Goal: Find specific page/section: Find specific page/section

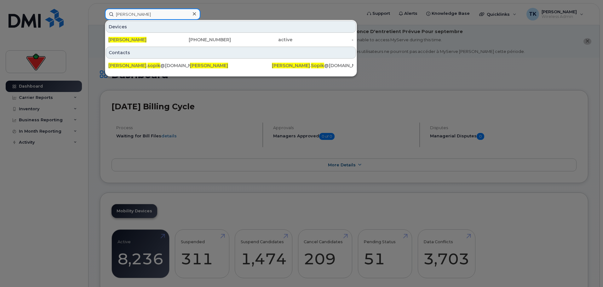
drag, startPoint x: 145, startPoint y: 14, endPoint x: 47, endPoint y: -1, distance: 98.7
paste input "Karen Madden"
drag, startPoint x: 144, startPoint y: 11, endPoint x: 66, endPoint y: 10, distance: 78.4
click at [100, 10] on div "Karen Madden Devices Karen Madden 418-564-3873 active - Contacts karen . madden…" at bounding box center [231, 14] width 263 height 11
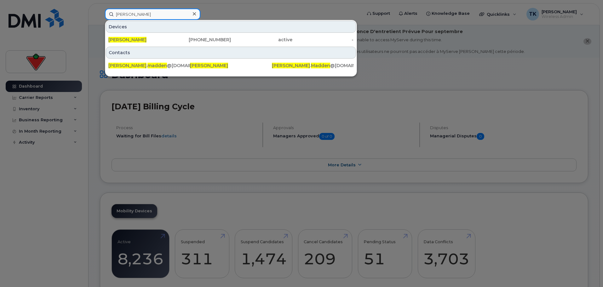
click at [160, 13] on input "Karen Madden" at bounding box center [152, 14] width 95 height 11
drag, startPoint x: 160, startPoint y: 13, endPoint x: 40, endPoint y: 13, distance: 120.0
click at [100, 13] on div "Karen Madden Devices Karen Madden 418-564-3873 active - Contacts karen . madden…" at bounding box center [231, 14] width 263 height 11
paste input "Josee Harpi"
drag, startPoint x: 161, startPoint y: 15, endPoint x: 50, endPoint y: 15, distance: 110.9
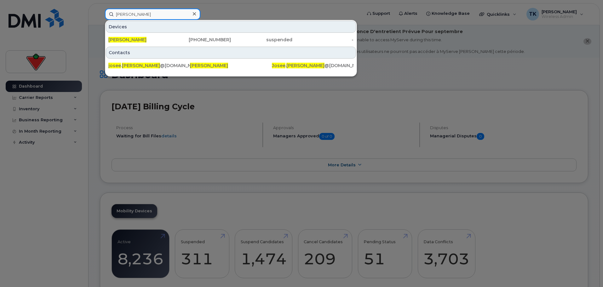
click at [100, 16] on div "Josee Harpin Devices Josee Harpin 514-346-3951 suspended - Contacts josee . har…" at bounding box center [231, 14] width 263 height 11
paste input "Daniela Ricci"
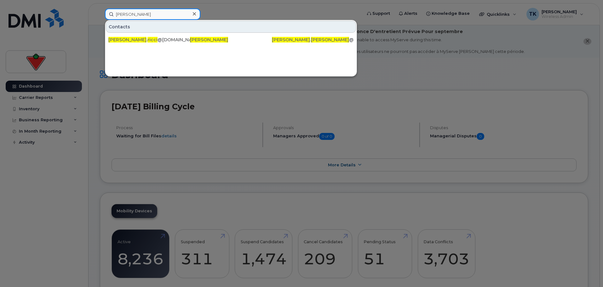
drag, startPoint x: 152, startPoint y: 10, endPoint x: 49, endPoint y: 11, distance: 103.3
click at [100, 10] on div "Daniela Ricci Contacts daniela . ricci @cantire.com Daniela Ricci Daniela . Ric…" at bounding box center [231, 14] width 263 height 11
paste input "Stefani Gurovsk"
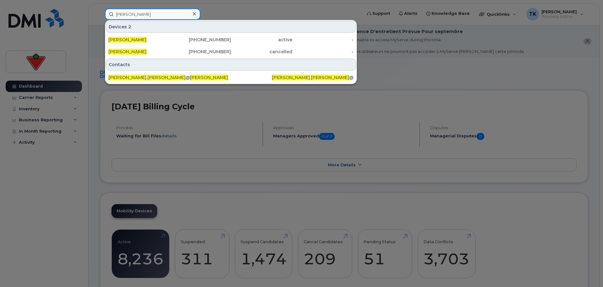
drag, startPoint x: 135, startPoint y: 14, endPoint x: 20, endPoint y: 0, distance: 115.8
click at [100, 9] on div "Stefani Gurovski Devices 2 Stefani Gurovski 416-301-9349 active - Stefani Gurov…" at bounding box center [231, 14] width 263 height 11
paste input "adam el mallah"
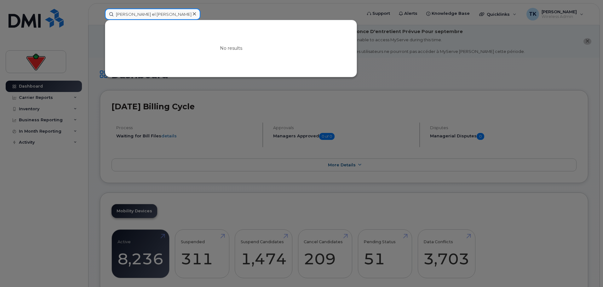
drag, startPoint x: 155, startPoint y: 9, endPoint x: 1, endPoint y: -7, distance: 154.6
paste input "Chris Gillespie"
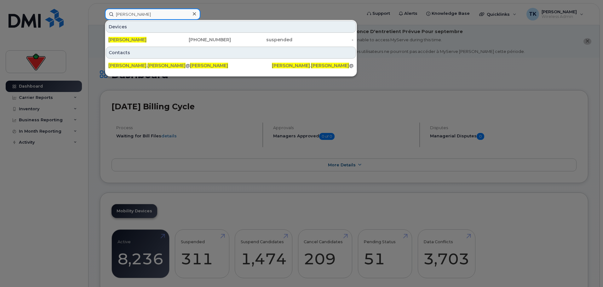
drag, startPoint x: 122, startPoint y: 10, endPoint x: 54, endPoint y: 10, distance: 67.1
click at [100, 10] on div "Chris Gillespie Devices Chris Gillespie 403-560-0312 suspended - Contacts chris…" at bounding box center [231, 14] width 263 height 11
paste input "Betsy Balraju"
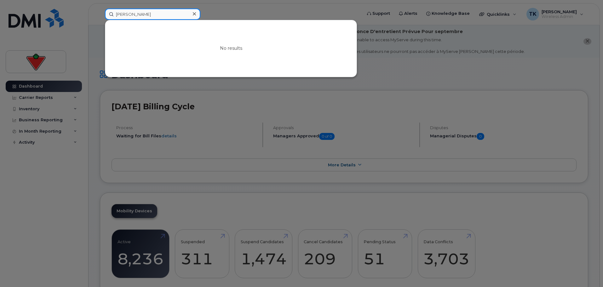
drag, startPoint x: 163, startPoint y: 15, endPoint x: 61, endPoint y: 15, distance: 101.4
click at [100, 15] on div "Betsy Balraju No results" at bounding box center [231, 14] width 263 height 11
paste input "Stephan Greczkowski"
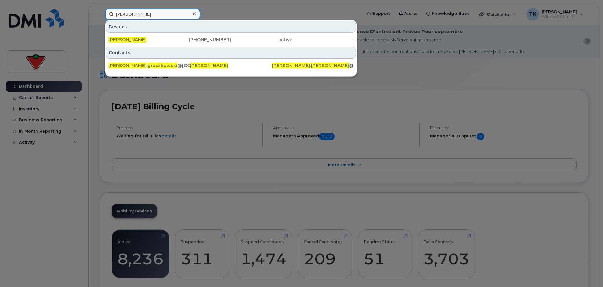
drag, startPoint x: 102, startPoint y: 16, endPoint x: 62, endPoint y: 22, distance: 40.8
click at [100, 20] on div "Stephan Greczkowski Devices Stephan Greczkowski 905-933-8936 active - Contacts …" at bounding box center [231, 14] width 263 height 11
paste input "Nelson Silva"
drag, startPoint x: 95, startPoint y: 10, endPoint x: 76, endPoint y: 9, distance: 18.9
click at [100, 9] on div "Nelson Silva Devices Nelson Silva 437-286-3590 suspended - Contacts nelson . si…" at bounding box center [231, 14] width 263 height 11
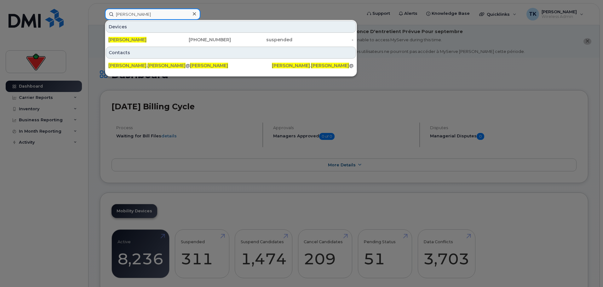
paste input "adia Malick"
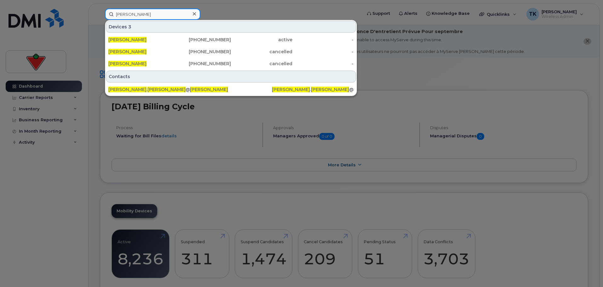
drag, startPoint x: 68, startPoint y: 13, endPoint x: 46, endPoint y: 13, distance: 21.7
click at [100, 13] on div "Nadia Malick Devices 3 Nadia Malick 514-246-2504 active - Nadia Malick 647-355-…" at bounding box center [231, 14] width 263 height 11
paste input "Miguel Guerrero"
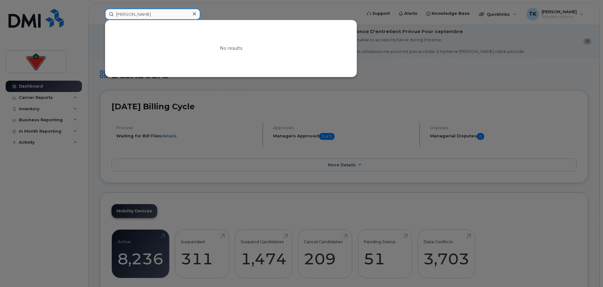
drag, startPoint x: 168, startPoint y: 17, endPoint x: 103, endPoint y: 16, distance: 64.6
click at [103, 16] on div "Miguel Guerrero rodas No results" at bounding box center [231, 14] width 263 height 11
paste input "437-328-6585"
click at [147, 15] on input "437-328-6585" at bounding box center [152, 14] width 95 height 11
drag, startPoint x: 136, startPoint y: 13, endPoint x: 182, endPoint y: 7, distance: 46.3
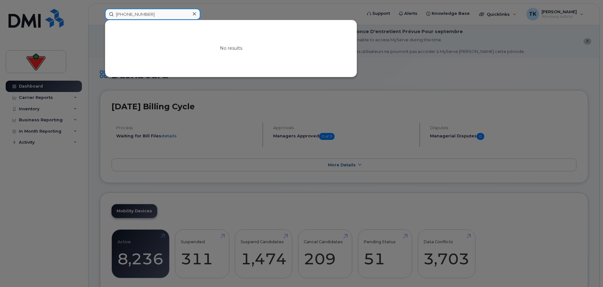
click at [136, 13] on input "437-328-6585" at bounding box center [152, 14] width 95 height 11
drag, startPoint x: 159, startPoint y: 17, endPoint x: -8, endPoint y: 12, distance: 167.3
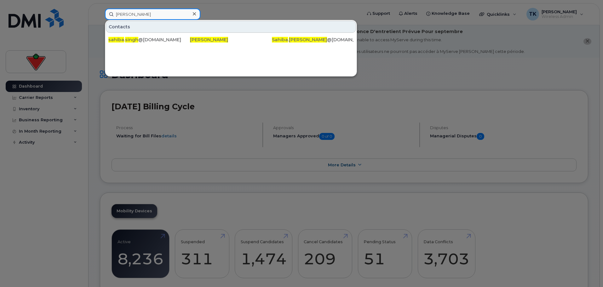
drag, startPoint x: 164, startPoint y: 17, endPoint x: 60, endPoint y: 13, distance: 104.0
click at [100, 13] on div "sahiba singh Contacts sahiba . singh @cantire.com Sahiba Singh Sahiba . Singh @…" at bounding box center [231, 14] width 263 height 11
paste input "Richard Manton"
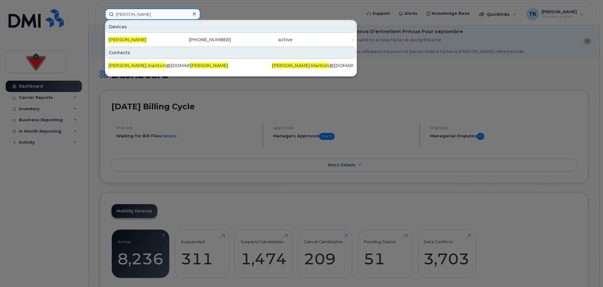
paste input "ob Richards"
drag, startPoint x: 151, startPoint y: 14, endPoint x: 24, endPoint y: 7, distance: 127.2
click at [100, 9] on div "Richard Manton Devices Richard Manton 403-973-9325 active - Contacts richard . …" at bounding box center [231, 14] width 263 height 11
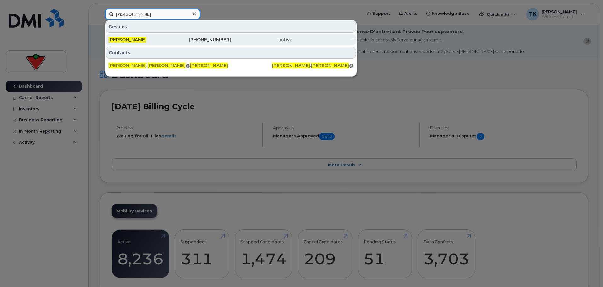
type input "david jackman"
click at [128, 37] on div "David Jackman" at bounding box center [138, 39] width 61 height 11
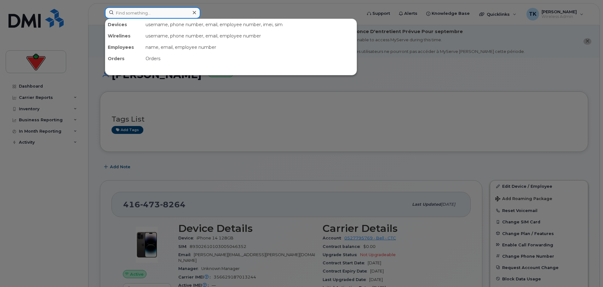
click at [150, 15] on input at bounding box center [152, 12] width 95 height 11
paste input "647-326-7591"
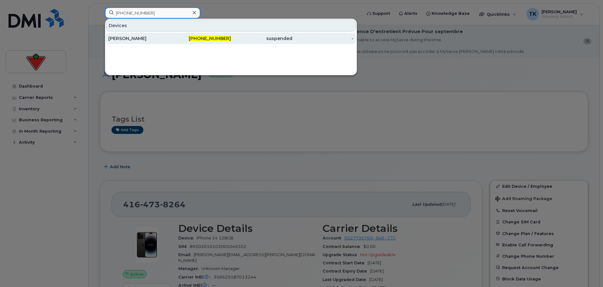
type input "647-326-7591"
click at [140, 37] on div "[PERSON_NAME]" at bounding box center [138, 38] width 61 height 6
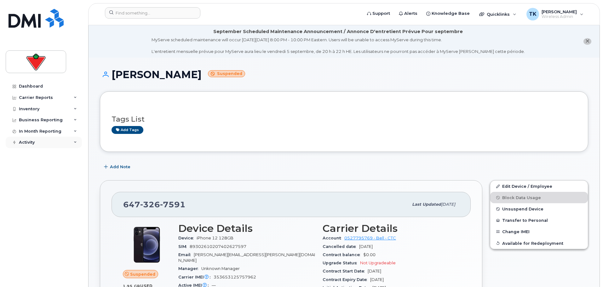
click at [30, 145] on div "Activity" at bounding box center [44, 142] width 76 height 11
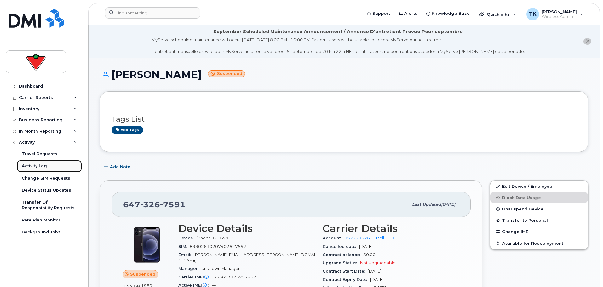
click at [35, 166] on div "Activity Log" at bounding box center [34, 166] width 25 height 6
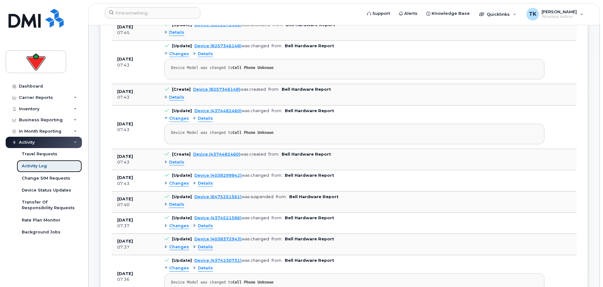
scroll to position [315, 0]
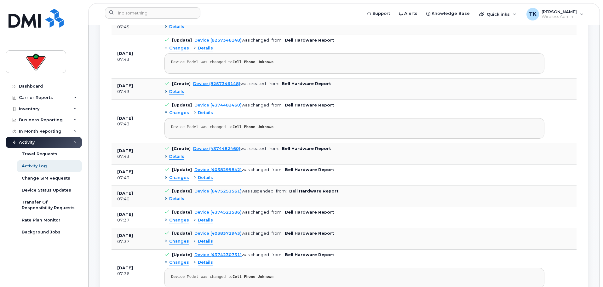
click at [183, 156] on span "Details" at bounding box center [176, 157] width 15 height 6
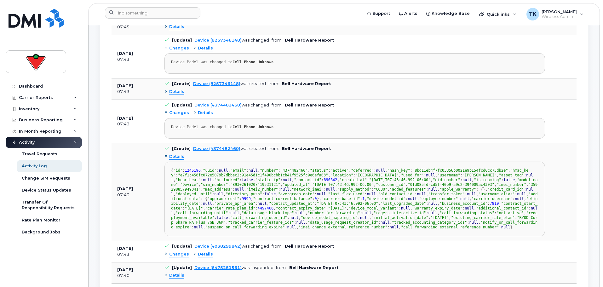
click at [183, 156] on span "Details" at bounding box center [176, 157] width 15 height 6
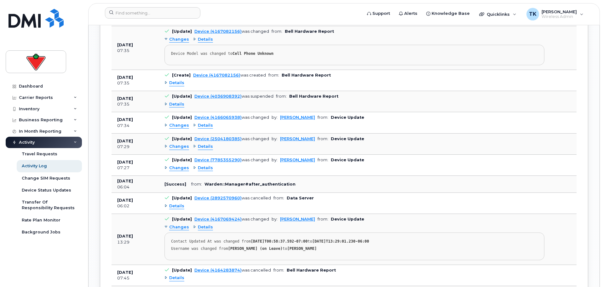
scroll to position [1386, 0]
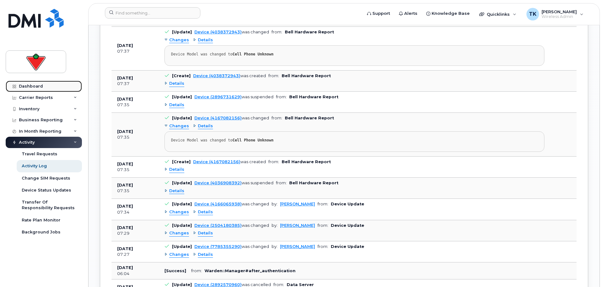
click at [33, 84] on div "Dashboard" at bounding box center [31, 86] width 24 height 5
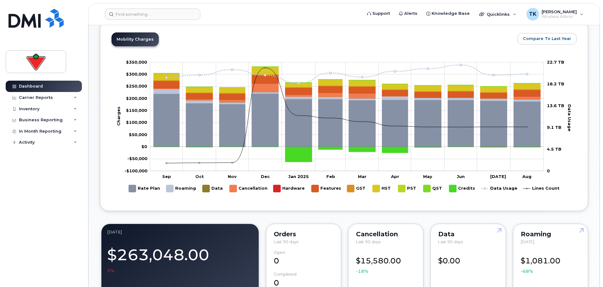
scroll to position [410, 0]
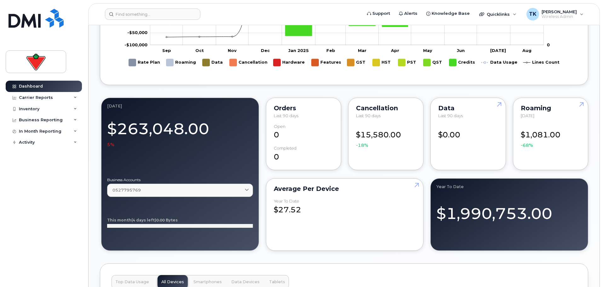
click at [50, 211] on div "Dashboard Carrier Reports Monthly Billing Data Daily Data Pooling Data Behavior…" at bounding box center [45, 179] width 78 height 197
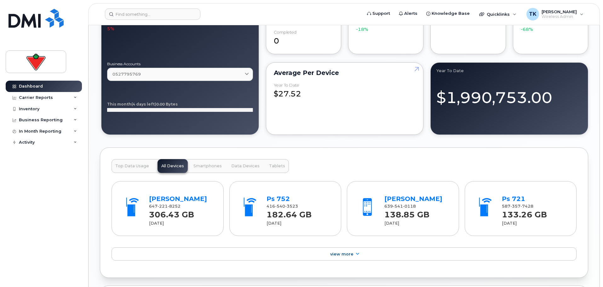
scroll to position [536, 0]
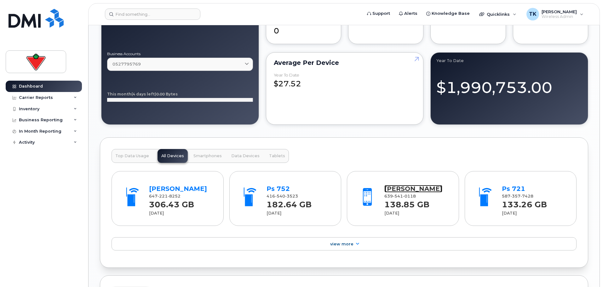
click at [407, 190] on link "Michiko Ordonez" at bounding box center [413, 189] width 58 height 8
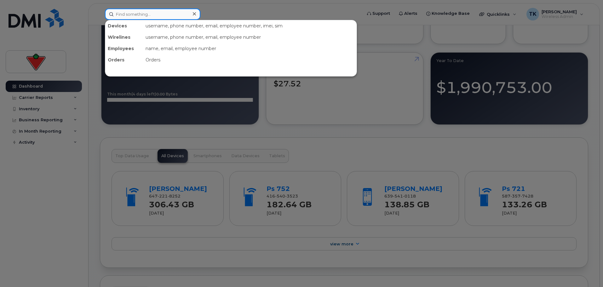
click at [160, 16] on input at bounding box center [152, 14] width 95 height 11
paste input "[PERSON_NAME]"
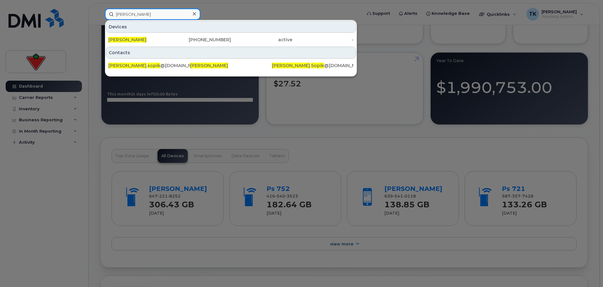
type input "Sarah Sopik"
click at [336, 139] on div at bounding box center [301, 143] width 603 height 287
click at [136, 16] on input "Sarah Sopik" at bounding box center [152, 14] width 95 height 11
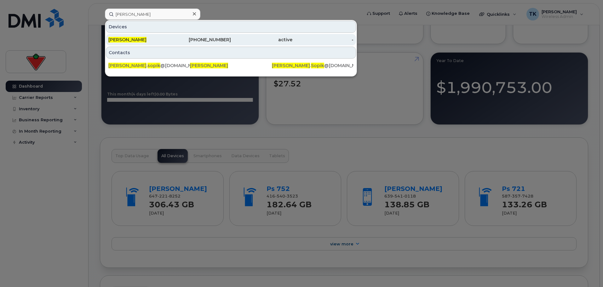
click at [139, 40] on div "Sarah Sopik" at bounding box center [138, 40] width 61 height 6
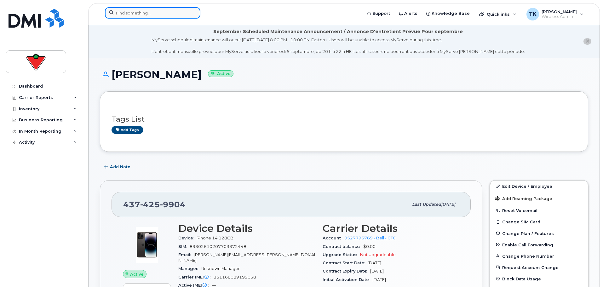
click at [174, 17] on input at bounding box center [152, 12] width 95 height 11
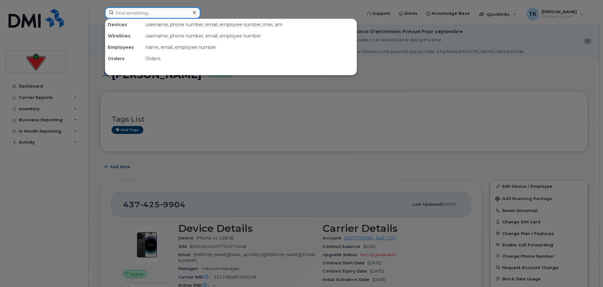
paste input "[PERSON_NAME]"
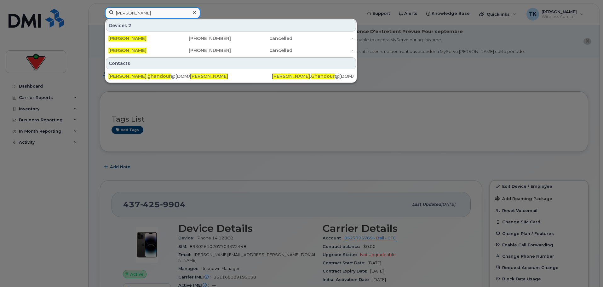
paste input "[PERSON_NAME]"
drag, startPoint x: 157, startPoint y: 14, endPoint x: 57, endPoint y: 0, distance: 100.9
click at [100, 7] on div "[PERSON_NAME] Devices 2 [PERSON_NAME] [PHONE_NUMBER] cancelled - [PERSON_NAME] …" at bounding box center [231, 14] width 263 height 14
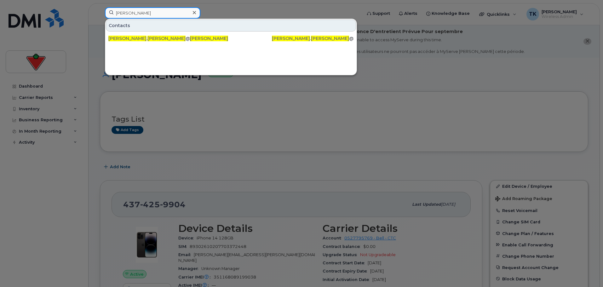
paste input "Karen Fuoco"
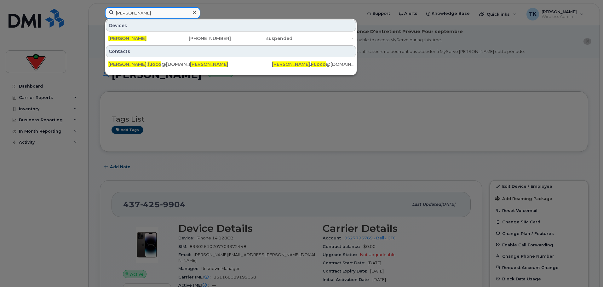
drag, startPoint x: 156, startPoint y: 15, endPoint x: 44, endPoint y: 14, distance: 111.8
click at [100, 14] on div "Karen Fuoco Devices Karen Fuoco 416-271-2815 suspended - Contacts karen . fuoco…" at bounding box center [231, 14] width 263 height 14
paste input "Madden"
drag, startPoint x: 158, startPoint y: 15, endPoint x: 80, endPoint y: 14, distance: 77.8
click at [100, 14] on div "Karen Madden Devices Karen Madden 418-564-3873 active - Contacts karen . madden…" at bounding box center [231, 14] width 263 height 14
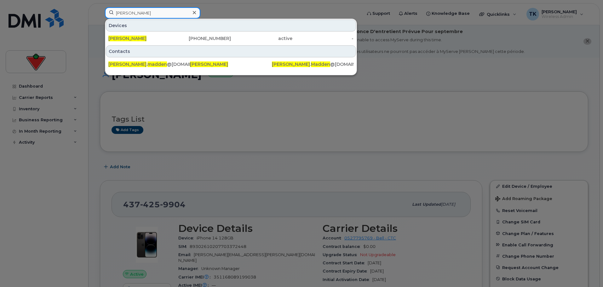
paste input "tie O'Beir"
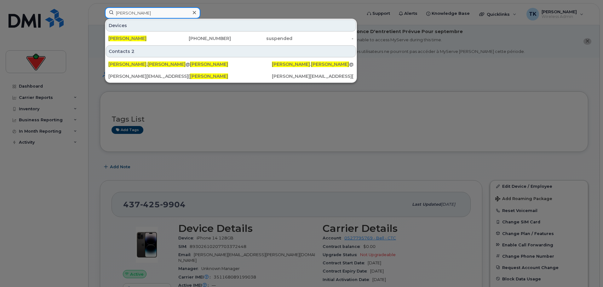
drag, startPoint x: 167, startPoint y: 15, endPoint x: 62, endPoint y: 5, distance: 105.7
click at [100, 7] on div "Katie O'Beirn Devices Katie O'beirn 403-617-0173 suspended - Contacts 2 katie .…" at bounding box center [231, 14] width 263 height 14
paste input "elli Burto"
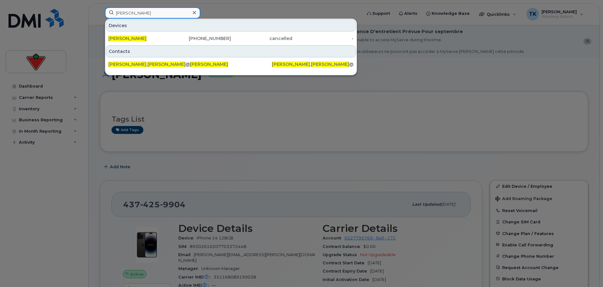
drag, startPoint x: 157, startPoint y: 17, endPoint x: 84, endPoint y: 11, distance: 73.3
click at [100, 11] on div "Kelli Burton Devices Kelli Burton 416-918-7536 cancelled - Contacts kelli . bur…" at bounding box center [231, 14] width 263 height 14
paste input "Alessandro Farelli"
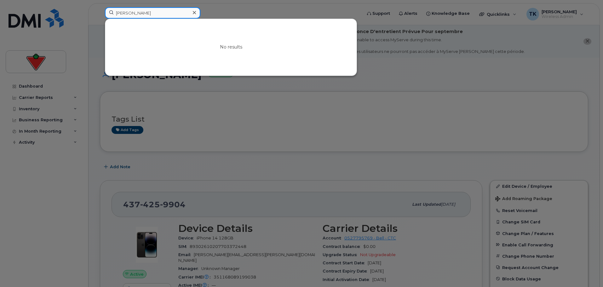
drag, startPoint x: 167, startPoint y: 11, endPoint x: 56, endPoint y: 0, distance: 111.4
click at [100, 7] on div "Alessandro Farelli No results" at bounding box center [231, 14] width 263 height 14
paste input "shley Weir"
drag, startPoint x: 161, startPoint y: 14, endPoint x: 91, endPoint y: 13, distance: 69.9
click at [100, 14] on div "Ashley Weir No results" at bounding box center [231, 14] width 263 height 14
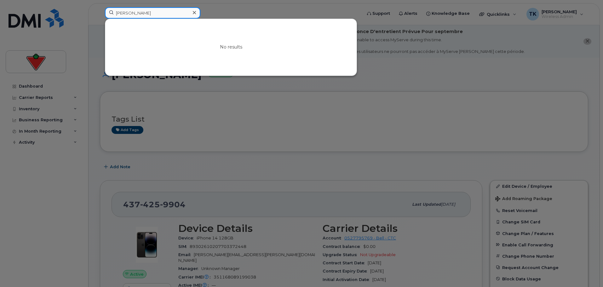
paste input "Candace Kelly ("
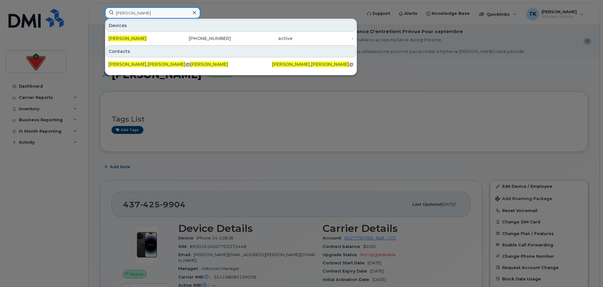
drag, startPoint x: 155, startPoint y: 12, endPoint x: 38, endPoint y: 12, distance: 116.9
click at [100, 12] on div "Candace Kelly Devices Candace Kelly 437-451-4798 active - Contacts candace . ke…" at bounding box center [231, 14] width 263 height 14
paste input "olleen L'Abbe"
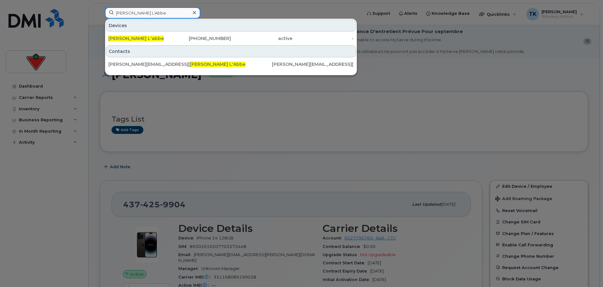
drag, startPoint x: 162, startPoint y: 16, endPoint x: 69, endPoint y: 12, distance: 93.4
click at [100, 12] on div "Colleen L'Abbe Devices Colleen L'abbe 519-359-7810 active - Contacts colleen.la…" at bounding box center [231, 14] width 263 height 14
paste input "nor Fitzpatrick"
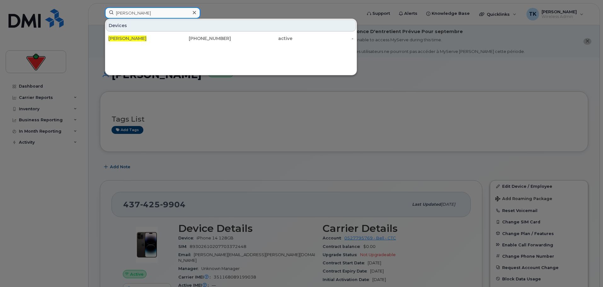
drag, startPoint x: 156, startPoint y: 14, endPoint x: 43, endPoint y: 2, distance: 113.7
click at [100, 7] on div "[PERSON_NAME] Devices [PERSON_NAME] [PHONE_NUMBER] active -" at bounding box center [231, 14] width 263 height 14
paste input "Connie Star"
paste input "Don McCrea"
drag, startPoint x: 165, startPoint y: 14, endPoint x: 71, endPoint y: 7, distance: 94.5
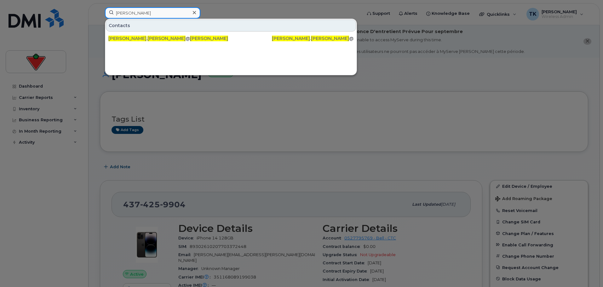
click at [100, 7] on div "Connie Stark Contacts connie . stark @ctfs.com Connie Stark Connie . Stark @ctf…" at bounding box center [231, 14] width 263 height 14
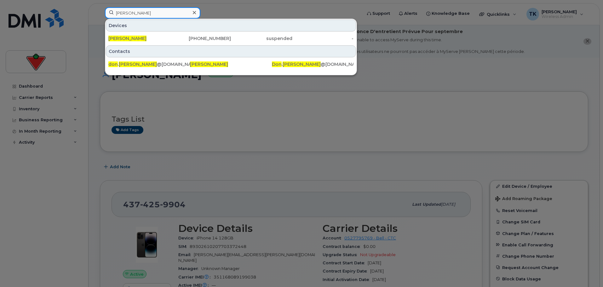
paste input "uby Siu"
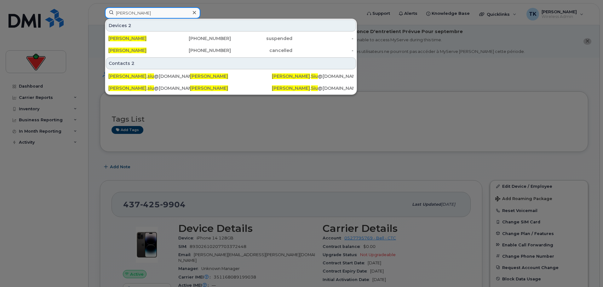
drag, startPoint x: 139, startPoint y: 10, endPoint x: 66, endPoint y: 11, distance: 73.1
click at [100, 11] on div "Duby Siu Devices 2 Duby Siu 403-829-1649 suspended - Duby Siu 587-890-9184 canc…" at bounding box center [231, 14] width 263 height 14
paste input "Elena Conte"
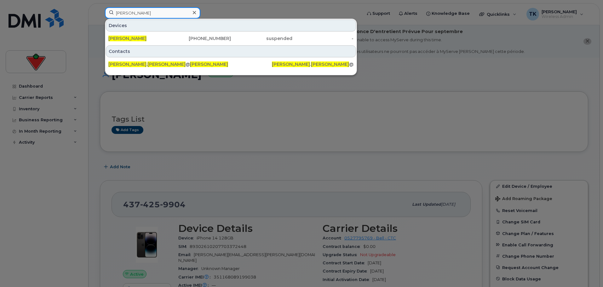
drag, startPoint x: 148, startPoint y: 14, endPoint x: 76, endPoint y: 14, distance: 72.8
click at [100, 14] on div "Elena Conte Devices Elena Conte 647-624-9521 suspended - Contacts elena . conte…" at bounding box center [231, 14] width 263 height 14
paste input "Graydon Donais"
drag, startPoint x: 159, startPoint y: 10, endPoint x: 68, endPoint y: 11, distance: 90.7
click at [100, 11] on div "Graydon Donais Devices Graydon Donais 416-735-6924 active - Contacts graydon . …" at bounding box center [231, 14] width 263 height 14
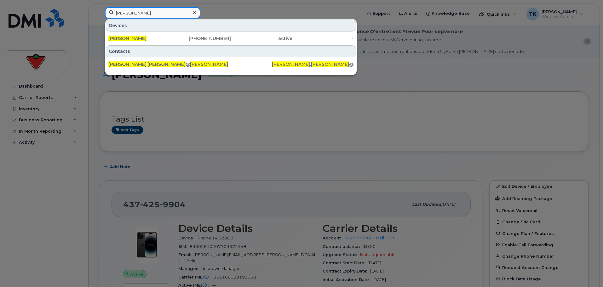
paste input "Hamza Kazmi"
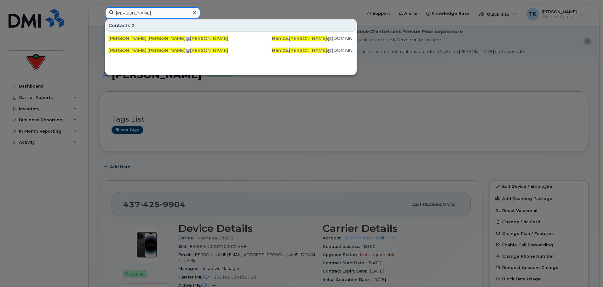
drag, startPoint x: 162, startPoint y: 14, endPoint x: 32, endPoint y: 5, distance: 130.1
click at [100, 7] on div "Hamza Kazmi Contacts 2 hamza . kazmi @fglsports.com Hamza Kazmi Hamza . Kazmi @…" at bounding box center [231, 14] width 263 height 14
paste input "Jaime Bailey"
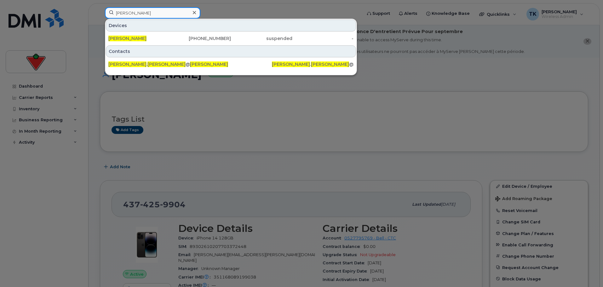
paste input "Karen Fuoco"
drag, startPoint x: 147, startPoint y: 13, endPoint x: 124, endPoint y: 13, distance: 23.0
click at [118, 12] on input "JaKaren Fuoco" at bounding box center [152, 12] width 95 height 11
drag, startPoint x: 160, startPoint y: 12, endPoint x: 47, endPoint y: 0, distance: 113.7
click at [100, 7] on div "Karen Fuoco Devices Karen Fuoco 416-271-2815 suspended - Contacts karen . fuoco…" at bounding box center [231, 14] width 263 height 14
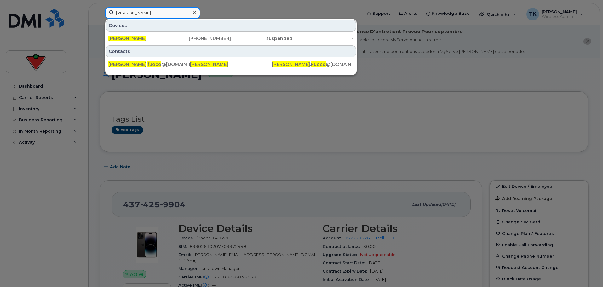
paste input "Madden"
drag, startPoint x: 155, startPoint y: 12, endPoint x: 1, endPoint y: 2, distance: 154.4
click at [100, 7] on div "Karen Madden Devices Karen Madden 418-564-3873 active - Contacts karen . madden…" at bounding box center [231, 14] width 263 height 14
paste input "tie O'Beir"
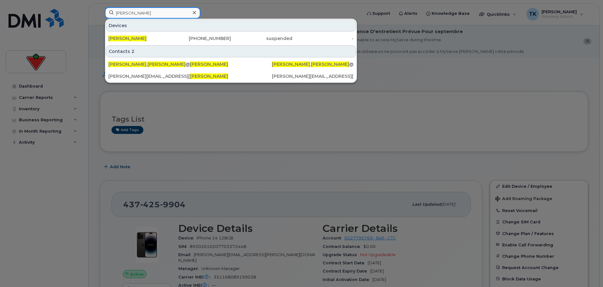
drag, startPoint x: 99, startPoint y: 8, endPoint x: 45, endPoint y: -1, distance: 54.6
paste input "yra Killick"
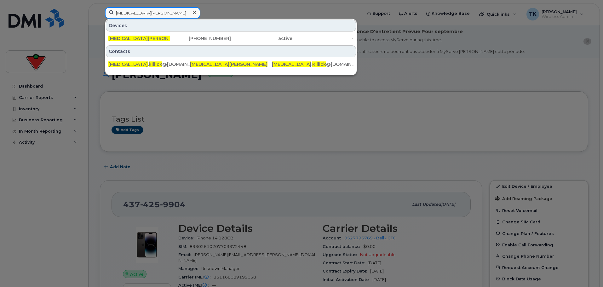
drag, startPoint x: 146, startPoint y: 15, endPoint x: 65, endPoint y: 7, distance: 81.7
click at [100, 7] on div "Kyra Killick Devices Kyra Killick 250-616-2340 active - Contacts kyra . killick…" at bounding box center [231, 14] width 263 height 14
paste input "Luisa Franco"
drag, startPoint x: 152, startPoint y: 15, endPoint x: 32, endPoint y: -7, distance: 121.8
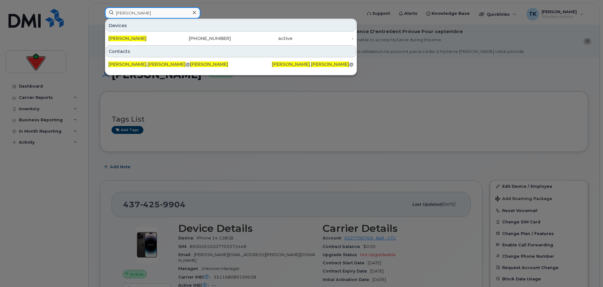
paste input "[PERSON_NAME]"
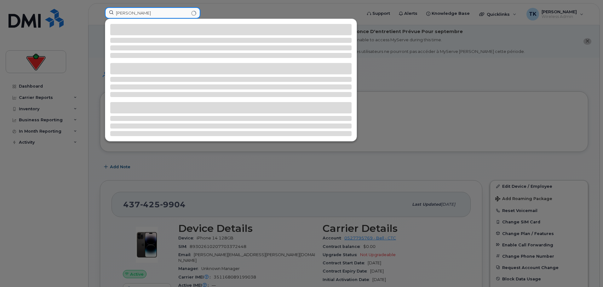
click at [170, 11] on input "[PERSON_NAME]" at bounding box center [152, 12] width 95 height 11
type input "[PERSON_NAME]"
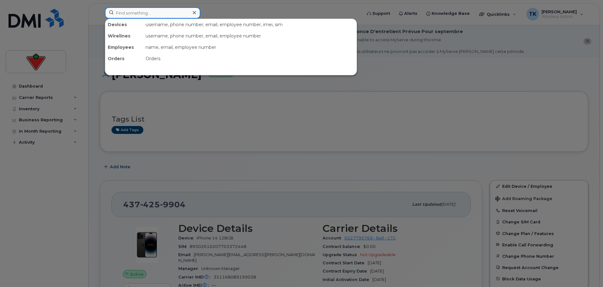
click at [132, 9] on input at bounding box center [152, 12] width 95 height 11
paste input "[PERSON_NAME]"
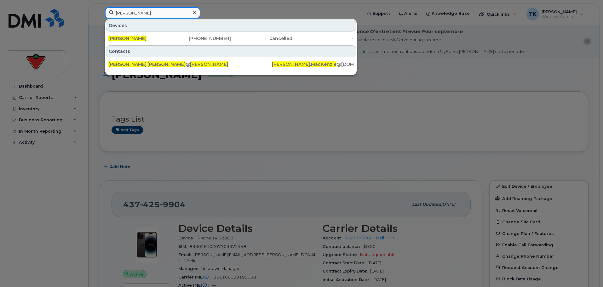
drag, startPoint x: 163, startPoint y: 14, endPoint x: 76, endPoint y: 4, distance: 87.9
click at [100, 7] on div "[PERSON_NAME] Devices [PERSON_NAME] [PHONE_NUMBER] cancelled - Contacts [PERSON…" at bounding box center [231, 14] width 263 height 14
paste input "[PERSON_NAME]"
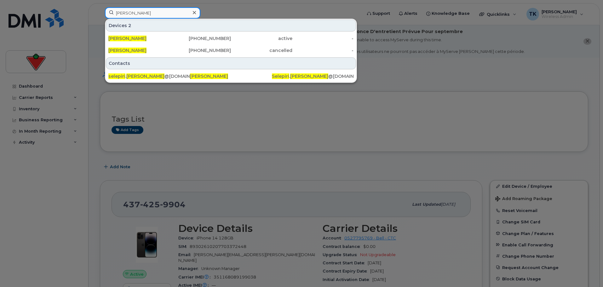
drag, startPoint x: 106, startPoint y: 5, endPoint x: 54, endPoint y: 2, distance: 52.1
click at [100, 7] on div "[PERSON_NAME] 2 Selepiri [PERSON_NAME] [PHONE_NUMBER] active - [PERSON_NAME] [P…" at bounding box center [231, 14] width 263 height 14
paste input "Danish Saeed"
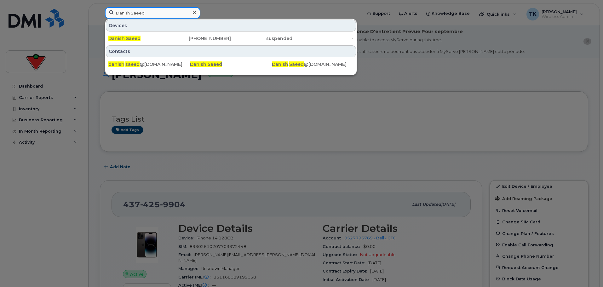
drag, startPoint x: 145, startPoint y: 14, endPoint x: 45, endPoint y: 14, distance: 100.5
click at [100, 14] on div "Danish Saeed Devices Danish Saeed [PHONE_NUMBER] suspended - Contacts danish . …" at bounding box center [231, 14] width 263 height 14
paste input "[PERSON_NAME]"
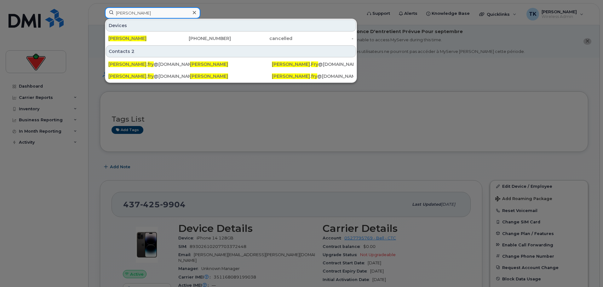
click at [157, 8] on input "Danielle Fry" at bounding box center [152, 12] width 95 height 11
drag, startPoint x: 148, startPoint y: 10, endPoint x: 64, endPoint y: 8, distance: 83.8
click at [100, 8] on div "Danielle Fry Devices Danielle Fry 905-301-9225 cancelled - Contacts 2 danielle …" at bounding box center [231, 14] width 263 height 14
paste input "Conor Fitzpatrick"
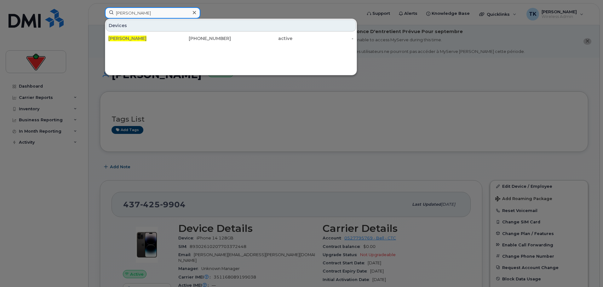
drag, startPoint x: 155, startPoint y: 10, endPoint x: 17, endPoint y: 9, distance: 138.0
click at [100, 10] on div "Conor Fitzpatrick Devices Conor Fitzpatrick 416-700-7550 active -" at bounding box center [231, 14] width 263 height 14
paste input "hris Gillespie"
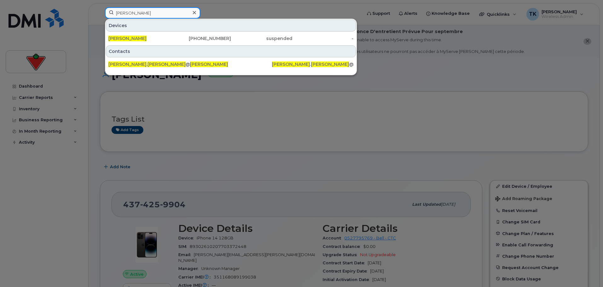
drag, startPoint x: 155, startPoint y: 13, endPoint x: 62, endPoint y: 8, distance: 93.4
click at [100, 8] on div "Chris Gillespie Devices Chris Gillespie 403-560-0312 suspended - Contacts chris…" at bounding box center [231, 14] width 263 height 14
paste input "tina Ciulini"
drag, startPoint x: 160, startPoint y: 13, endPoint x: 85, endPoint y: 2, distance: 75.7
click at [100, 7] on div "Christina Ciulini Devices Christina Ciulini 905-439-9560 active - Contacts chri…" at bounding box center [231, 14] width 263 height 14
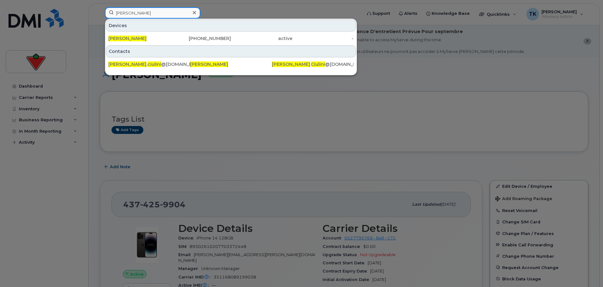
paste input "andace Kelly"
drag, startPoint x: 154, startPoint y: 13, endPoint x: 23, endPoint y: -6, distance: 132.4
paste input "Bruce Cooper"
drag, startPoint x: 146, startPoint y: 13, endPoint x: 77, endPoint y: 13, distance: 69.3
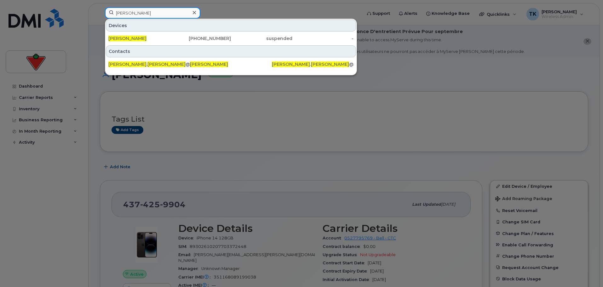
click at [100, 13] on div "Bruce Cooper Devices Bruce Cooper 647-273-9492 suspended - Contacts bruce . coo…" at bounding box center [231, 14] width 263 height 14
paste input "lair Campbell"
drag, startPoint x: 158, startPoint y: 12, endPoint x: 46, endPoint y: 6, distance: 111.7
click at [100, 7] on div "Blair Campbell Devices Blair Campbell 905-401-1838 suspended - Contacts blair .…" at bounding box center [231, 14] width 263 height 14
paste input "damo Panzini"
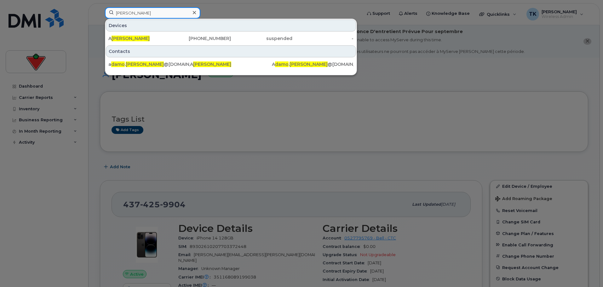
drag, startPoint x: 153, startPoint y: 13, endPoint x: 28, endPoint y: 2, distance: 125.2
click at [100, 7] on div "damo Panzini Devices A damo Panzini 416-524-5478 suspended - Contacts a damo . …" at bounding box center [231, 14] width 263 height 14
paste input "April Swyers"
drag, startPoint x: 150, startPoint y: 18, endPoint x: 81, endPoint y: 9, distance: 69.5
click at [100, 9] on div "April Swyers Devices April Swyers 403-615-9896 suspended - Contacts april . swy…" at bounding box center [231, 14] width 263 height 14
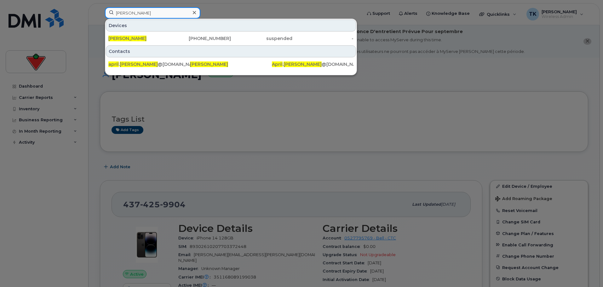
paste input "bdul Wahab"
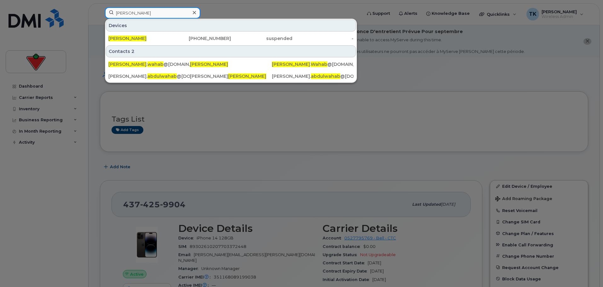
paste input "705-921-8310"
drag, startPoint x: 164, startPoint y: 13, endPoint x: 68, endPoint y: 7, distance: 96.6
click at [100, 7] on div "Abdul Wahab Devices Abdul Wahab 416-702-2894 suspended - Contacts 2 abdul . wah…" at bounding box center [231, 14] width 263 height 14
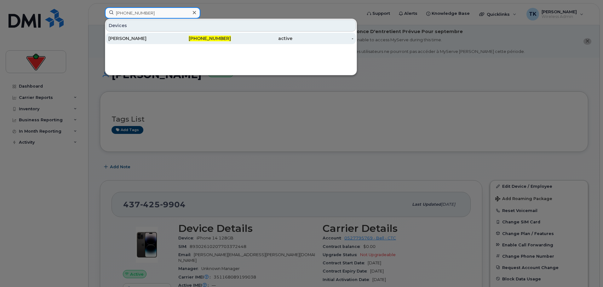
type input "705-921-8310"
click at [129, 37] on div "Kenneth Landry" at bounding box center [138, 38] width 61 height 6
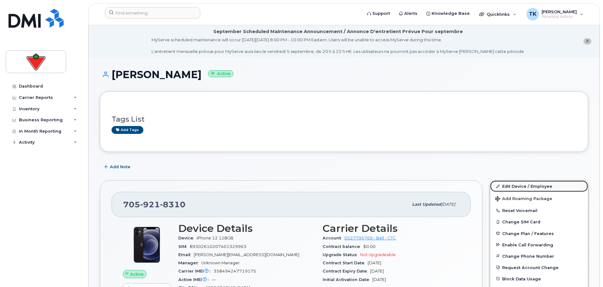
click at [527, 186] on link "Edit Device / Employee" at bounding box center [539, 186] width 98 height 11
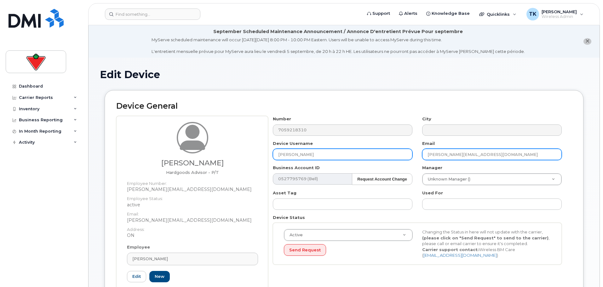
drag, startPoint x: 504, startPoint y: 154, endPoint x: 299, endPoint y: 154, distance: 205.1
click at [299, 154] on div "Number 7059218310 City Device Username [PERSON_NAME] Email [PERSON_NAME][EMAIL_…" at bounding box center [417, 192] width 299 height 153
paste input "Keri.Grant@prohockeylife"
type input "[EMAIL_ADDRESS][DOMAIN_NAME]"
drag, startPoint x: 318, startPoint y: 154, endPoint x: 162, endPoint y: 139, distance: 157.3
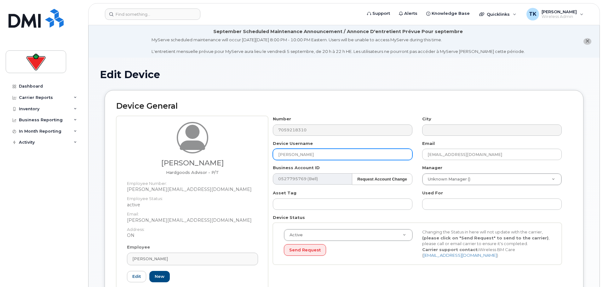
click at [164, 139] on div "[PERSON_NAME] Advisor - P/T Employee Number: [PERSON_NAME][EMAIL_ADDRESS][DOMAI…" at bounding box center [344, 211] width 456 height 190
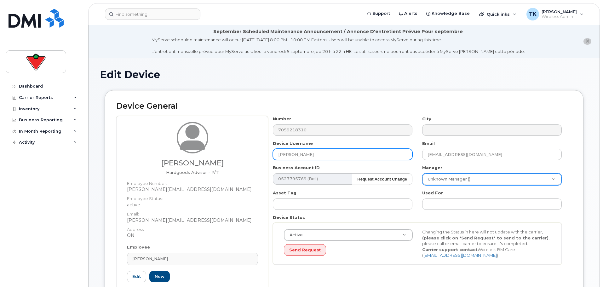
type input "[PERSON_NAME]"
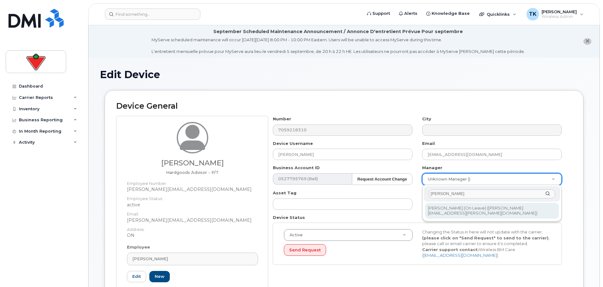
type input "[PERSON_NAME]"
type input "1014027"
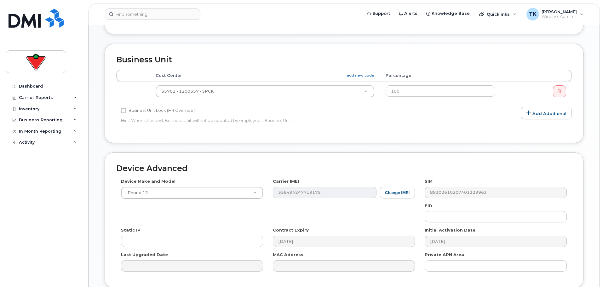
scroll to position [337, 0]
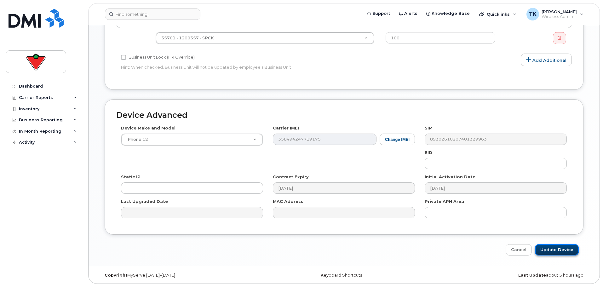
click at [559, 253] on input "Update Device" at bounding box center [557, 250] width 44 height 12
type input "Saving..."
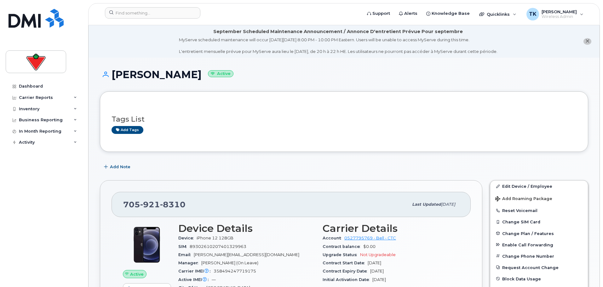
click at [271, 74] on h1 "[PERSON_NAME] Active" at bounding box center [344, 74] width 488 height 11
click at [130, 32] on li "September Scheduled Maintenance Announcement / Annonce D'entretient Prévue Pour…" at bounding box center [344, 41] width 511 height 32
click at [156, 14] on input at bounding box center [152, 12] width 95 height 11
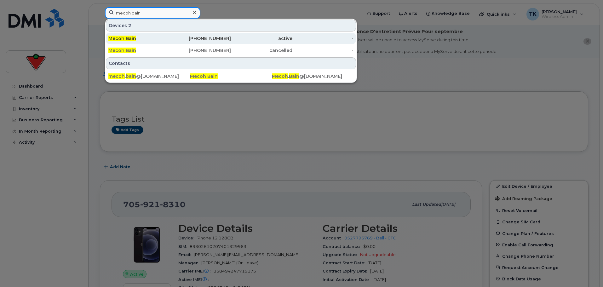
type input "mecoh bain"
click at [141, 38] on div "Mecoh Bain" at bounding box center [138, 38] width 61 height 6
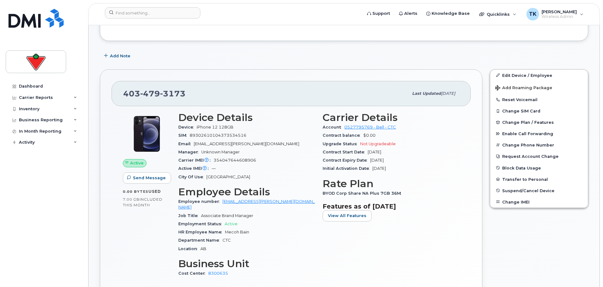
scroll to position [189, 0]
drag, startPoint x: 192, startPoint y: 90, endPoint x: 124, endPoint y: 92, distance: 67.7
click at [124, 92] on div "[PHONE_NUMBER]" at bounding box center [265, 93] width 285 height 13
copy span "[PHONE_NUMBER]"
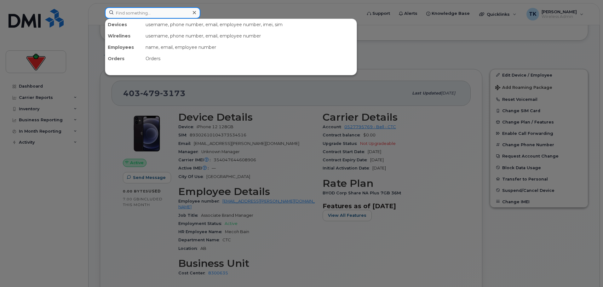
click at [140, 10] on input at bounding box center [152, 12] width 95 height 11
paste input "4034793173"
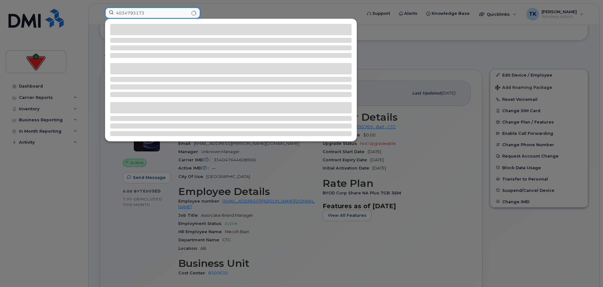
drag, startPoint x: 156, startPoint y: 13, endPoint x: 51, endPoint y: 6, distance: 104.5
click at [100, 7] on div "4034793173" at bounding box center [231, 14] width 263 height 14
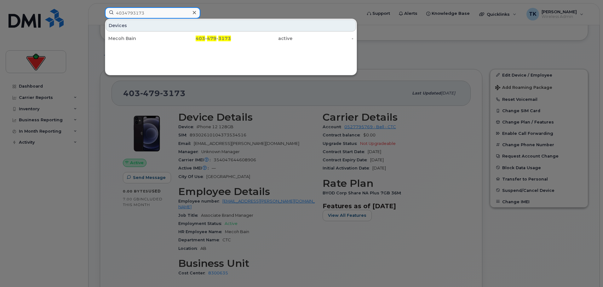
paste input "[PERSON_NAME]"
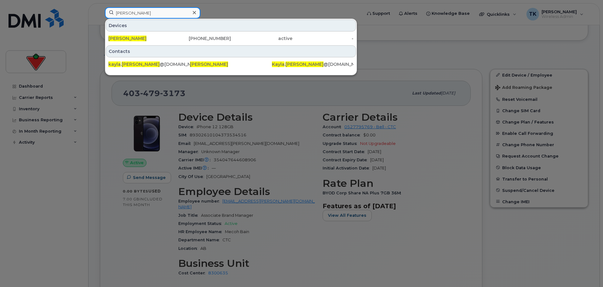
drag, startPoint x: 115, startPoint y: 12, endPoint x: 88, endPoint y: 12, distance: 26.5
click at [100, 12] on div "[PERSON_NAME] [PERSON_NAME] [PHONE_NUMBER] active - Contacts kayla . [PERSON_NA…" at bounding box center [231, 14] width 263 height 14
paste input "[PERSON_NAME]"
drag, startPoint x: 155, startPoint y: 9, endPoint x: 86, endPoint y: 11, distance: 69.0
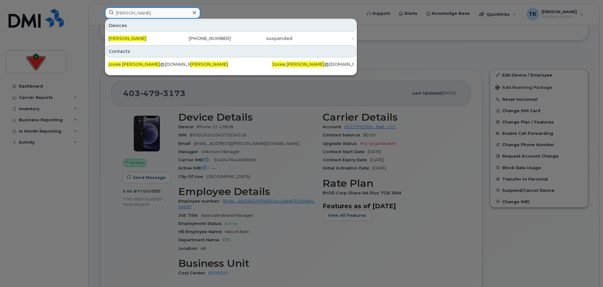
click at [100, 11] on div "[PERSON_NAME] [PERSON_NAME] [PHONE_NUMBER] suspended - Contacts josee . [PERSON…" at bounding box center [231, 14] width 263 height 14
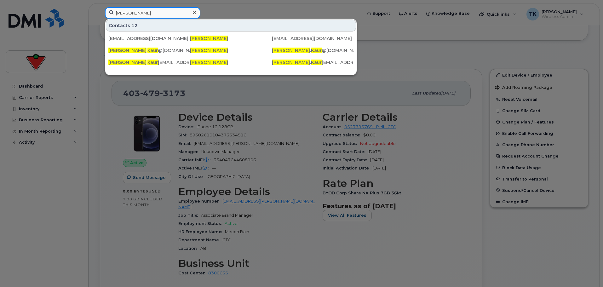
drag, startPoint x: 155, startPoint y: 16, endPoint x: 60, endPoint y: 16, distance: 95.4
click at [100, 16] on div "Navneet Kaur Contacts 12 nav.kaur@ctfs.com Navneet Kaur Nav.Kaur@ctfs.com navne…" at bounding box center [231, 14] width 263 height 14
paste input "Davika Panday-Singh"
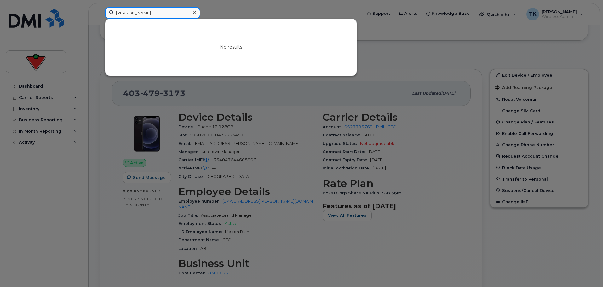
drag, startPoint x: 167, startPoint y: 13, endPoint x: -1, endPoint y: 6, distance: 167.4
click at [155, 16] on input "Tom Reynolds" at bounding box center [152, 12] width 95 height 11
click at [157, 14] on input "Tom Reynolds" at bounding box center [152, 12] width 95 height 11
drag, startPoint x: 157, startPoint y: 13, endPoint x: 32, endPoint y: 2, distance: 125.6
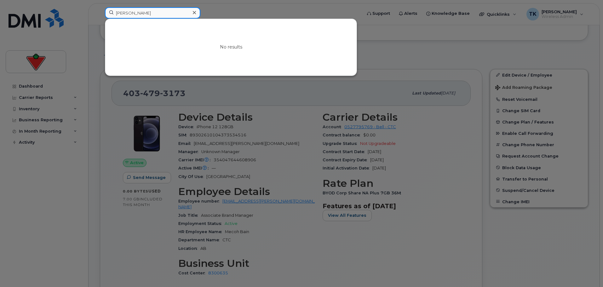
click at [100, 7] on div "Tom Reynolds No results" at bounding box center [231, 14] width 263 height 14
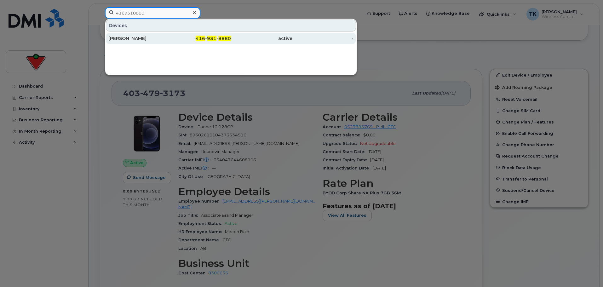
type input "4169318880"
click at [129, 37] on div "[PERSON_NAME]" at bounding box center [138, 38] width 61 height 6
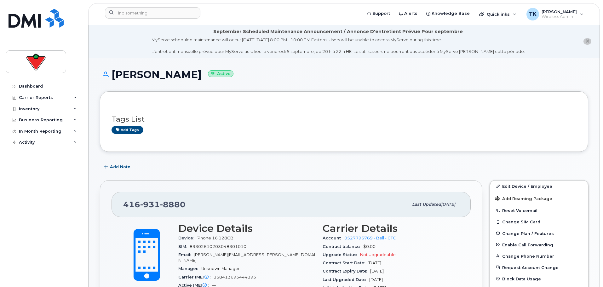
drag, startPoint x: 205, startPoint y: 74, endPoint x: 112, endPoint y: 74, distance: 92.3
click at [112, 74] on h1 "Thomas Reynolds Active" at bounding box center [344, 74] width 488 height 11
copy h1 "[PERSON_NAME]"
click at [145, 13] on input at bounding box center [152, 12] width 95 height 11
paste input "[PERSON_NAME]"
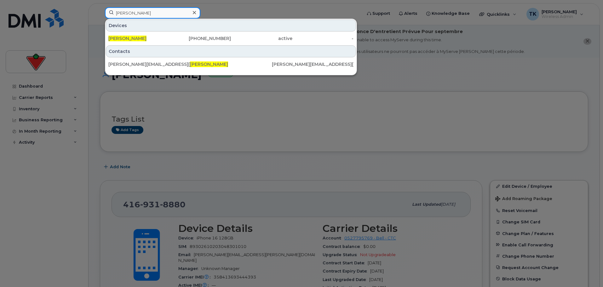
drag, startPoint x: 159, startPoint y: 13, endPoint x: 55, endPoint y: 6, distance: 104.8
click at [100, 7] on div "Thomas Reynolds Devices Thomas Reynolds 416-931-8880 active - Contacts tom.reyn…" at bounding box center [231, 14] width 263 height 14
type input "[PERSON_NAME]"
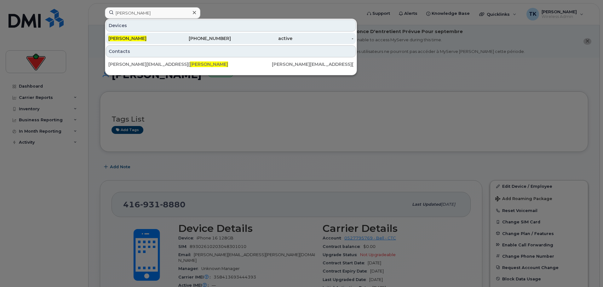
click at [206, 37] on div "416-931-8880" at bounding box center [200, 38] width 61 height 6
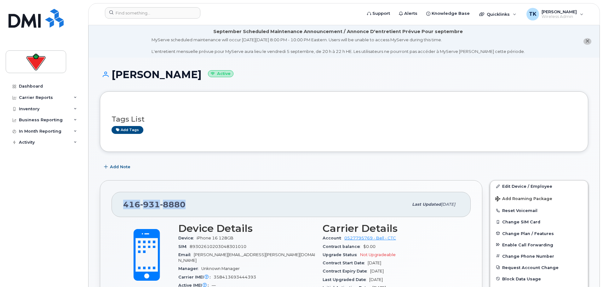
drag, startPoint x: 162, startPoint y: 200, endPoint x: 124, endPoint y: 199, distance: 37.8
click at [124, 199] on div "[PHONE_NUMBER]" at bounding box center [265, 204] width 285 height 13
copy span "[PHONE_NUMBER]"
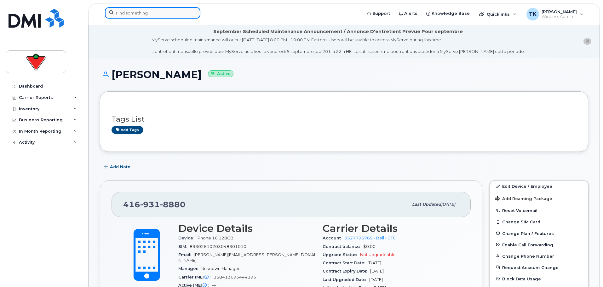
click at [128, 13] on input at bounding box center [152, 12] width 95 height 11
paste input "4169318880"
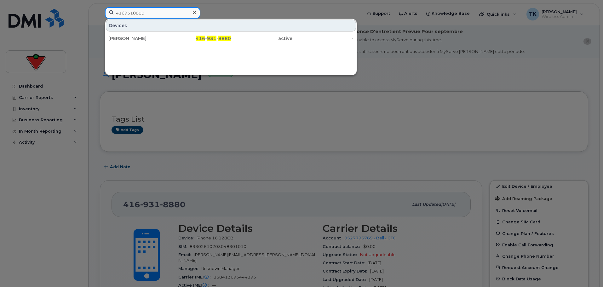
drag, startPoint x: 156, startPoint y: 12, endPoint x: 81, endPoint y: 14, distance: 75.6
click at [100, 14] on div "4169318880 Devices [PERSON_NAME] 416 - 931 - 8880 active -" at bounding box center [231, 14] width 263 height 14
type input "4169318880"
